Goal: Task Accomplishment & Management: Manage account settings

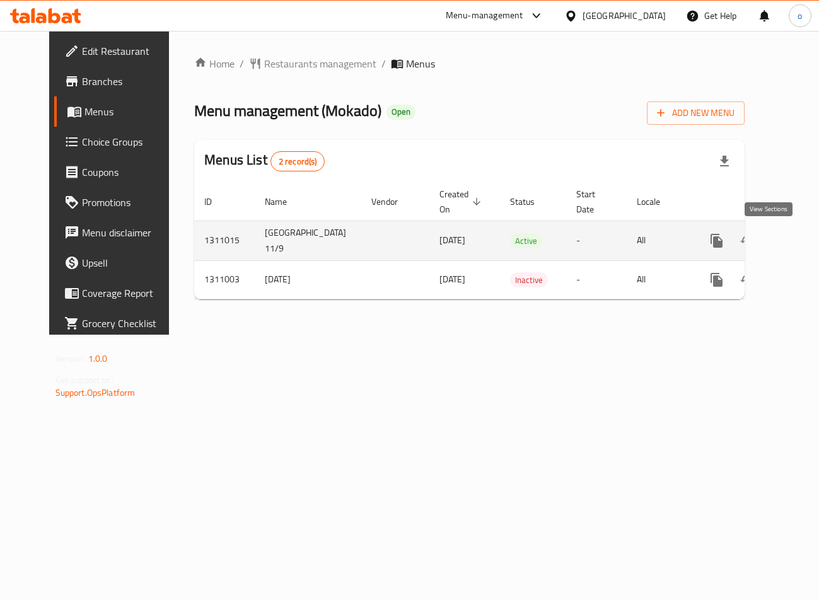
click at [800, 247] on icon "enhanced table" at bounding box center [807, 240] width 15 height 15
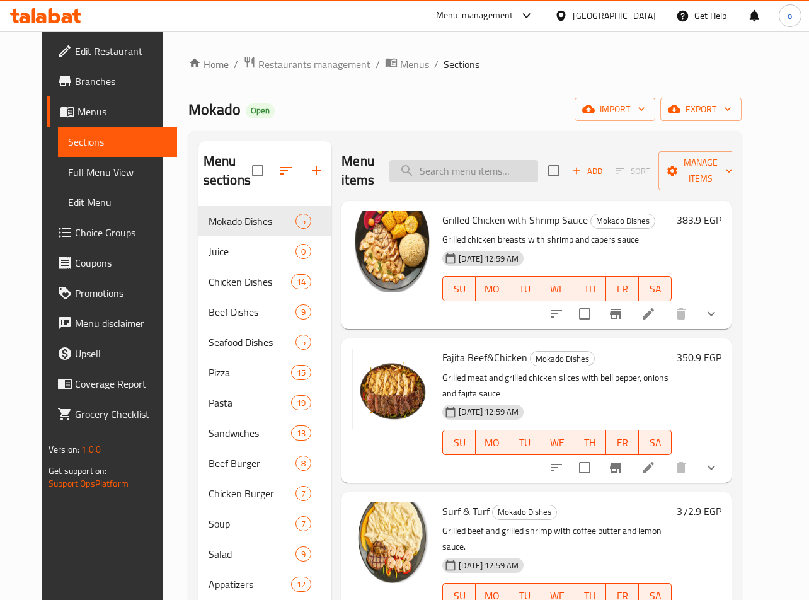
click at [462, 171] on input "search" at bounding box center [463, 171] width 149 height 22
paste input "Piccata Chicken"
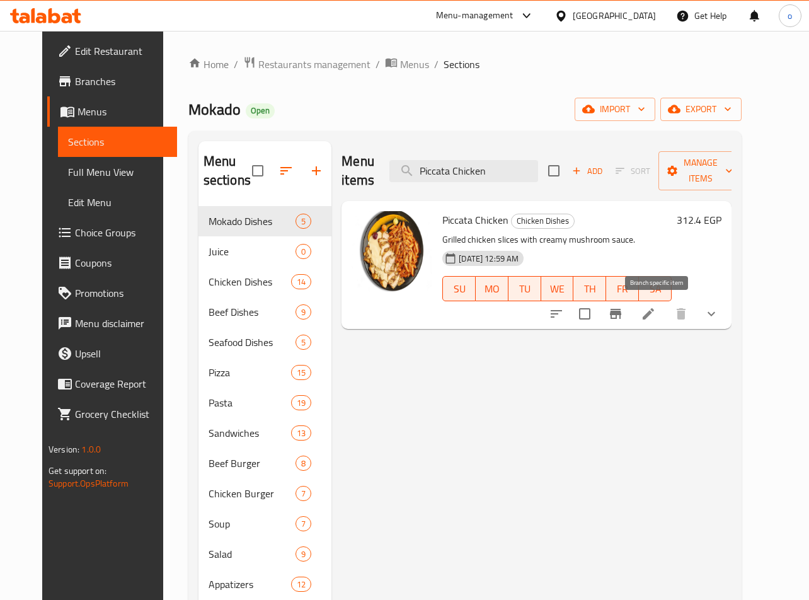
type input "Piccata Chicken"
click at [666, 312] on li at bounding box center [648, 313] width 35 height 23
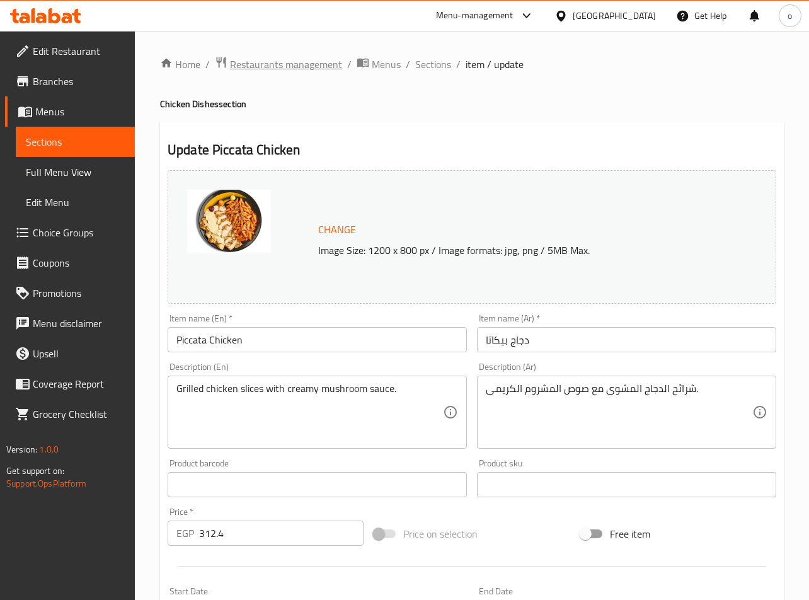
click at [295, 67] on span "Restaurants management" at bounding box center [286, 64] width 112 height 15
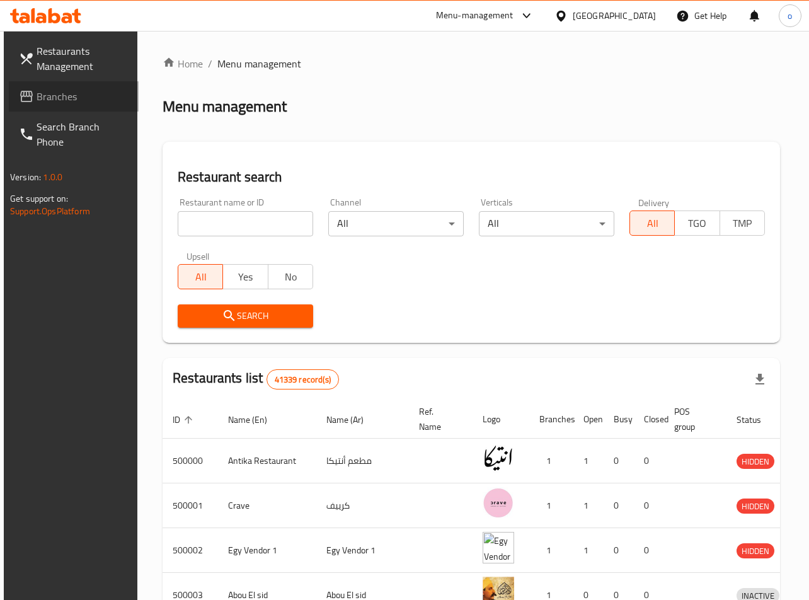
click at [69, 101] on span "Branches" at bounding box center [83, 96] width 92 height 15
